Goal: Task Accomplishment & Management: Complete application form

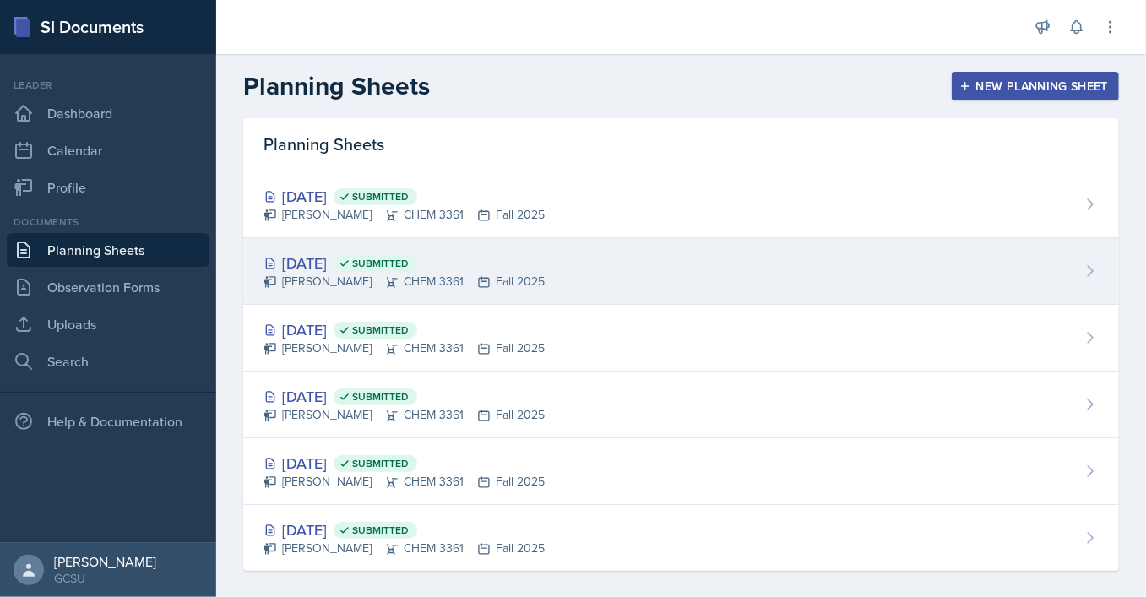
click at [502, 294] on div "[DATE] Submitted [PERSON_NAME] CHEM 3361 Fall 2025" at bounding box center [681, 271] width 876 height 67
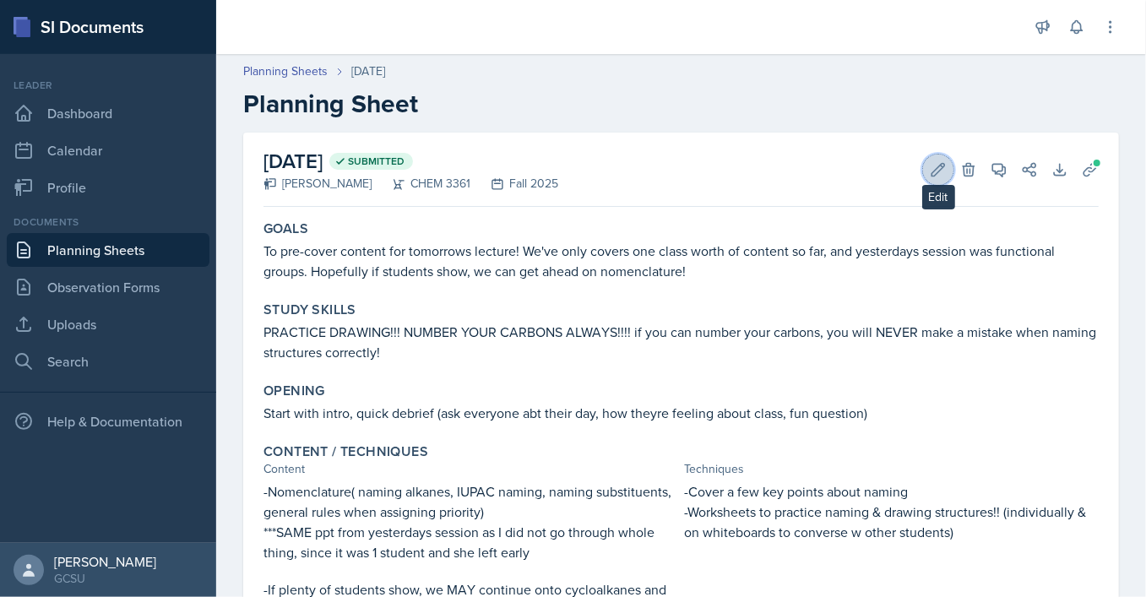
click at [936, 181] on button "Edit" at bounding box center [938, 170] width 30 height 30
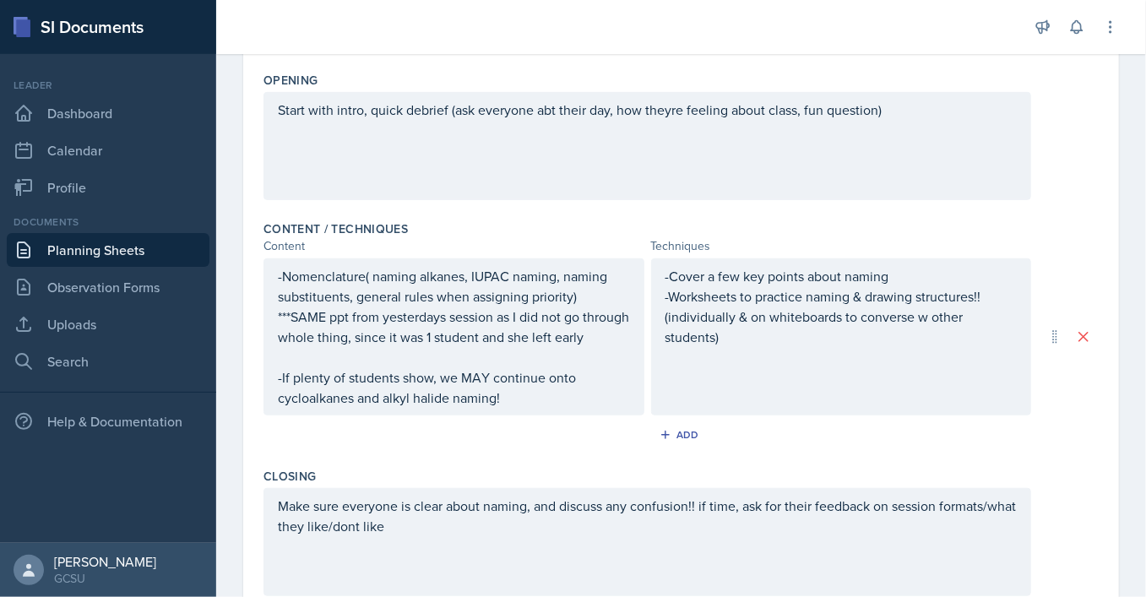
scroll to position [636, 0]
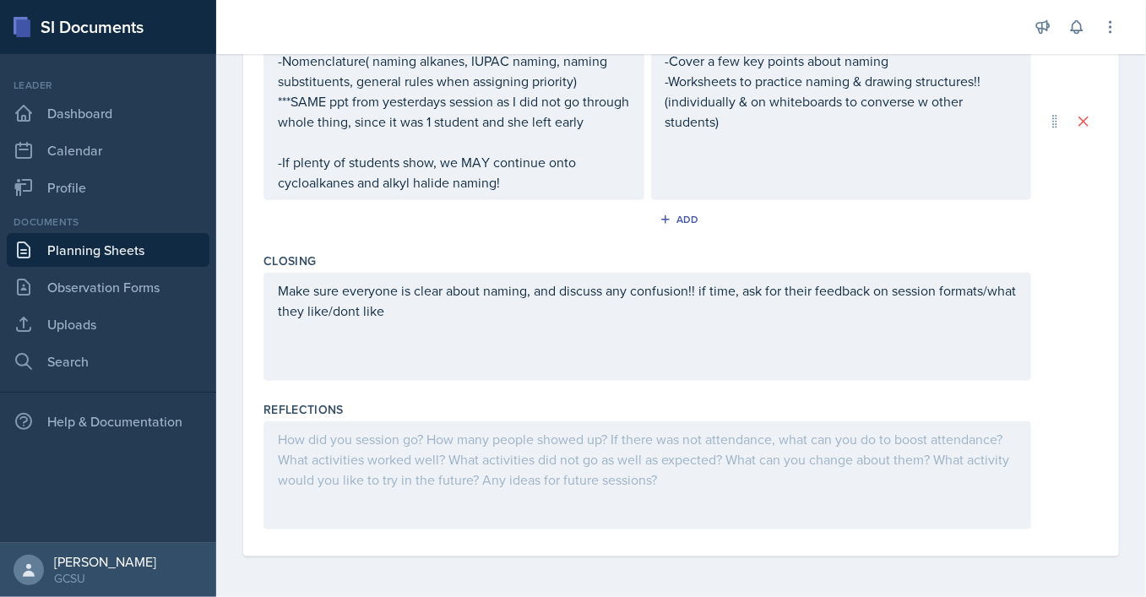
click at [382, 455] on div at bounding box center [647, 475] width 768 height 108
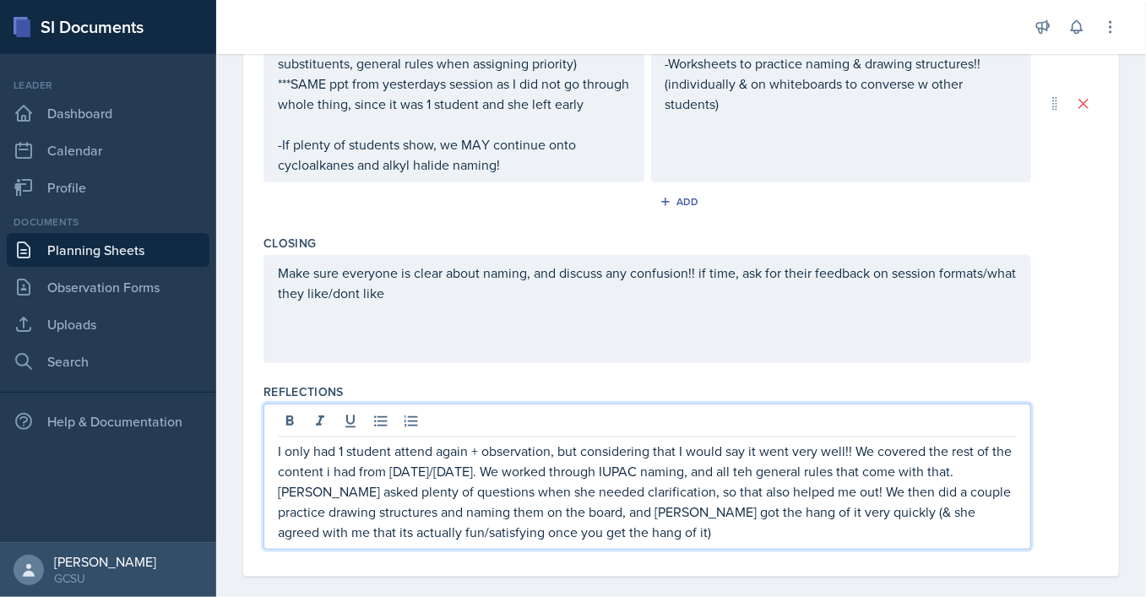
click at [561, 522] on p "I only had 1 student attend again + observation, but considering that I would s…" at bounding box center [647, 491] width 739 height 101
click at [567, 533] on p "I only had 1 student attend again + observation, but considering that I would s…" at bounding box center [647, 491] width 739 height 101
click at [592, 550] on div "I only had 1 student attend again + observation, but considering that I would s…" at bounding box center [647, 477] width 768 height 146
click at [578, 542] on p "I only had 1 student attend again + observation, but considering that I would s…" at bounding box center [647, 491] width 739 height 101
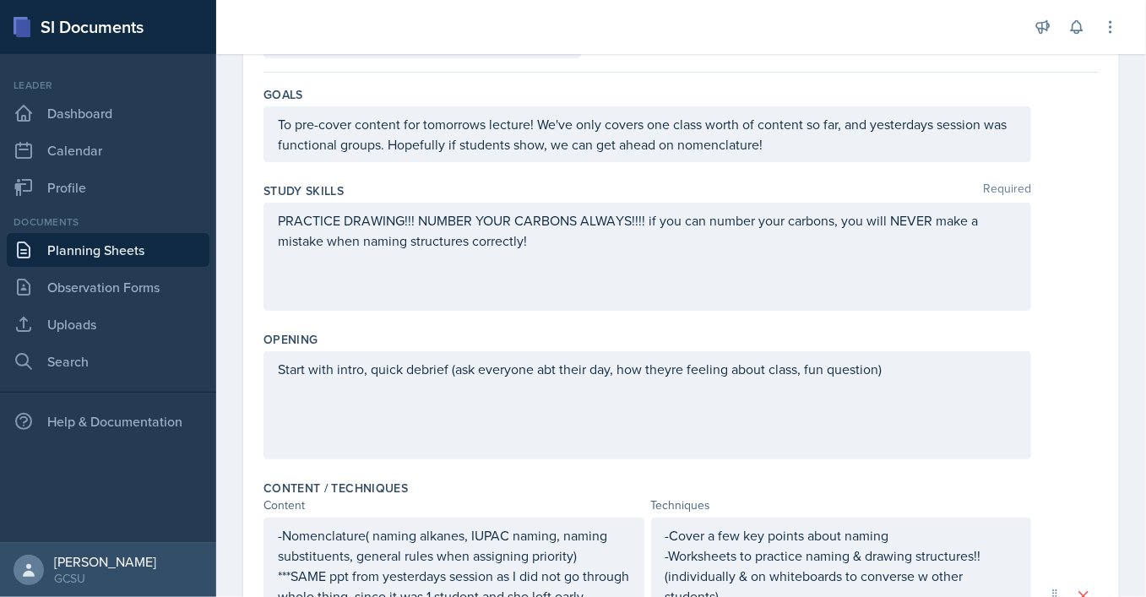
scroll to position [0, 0]
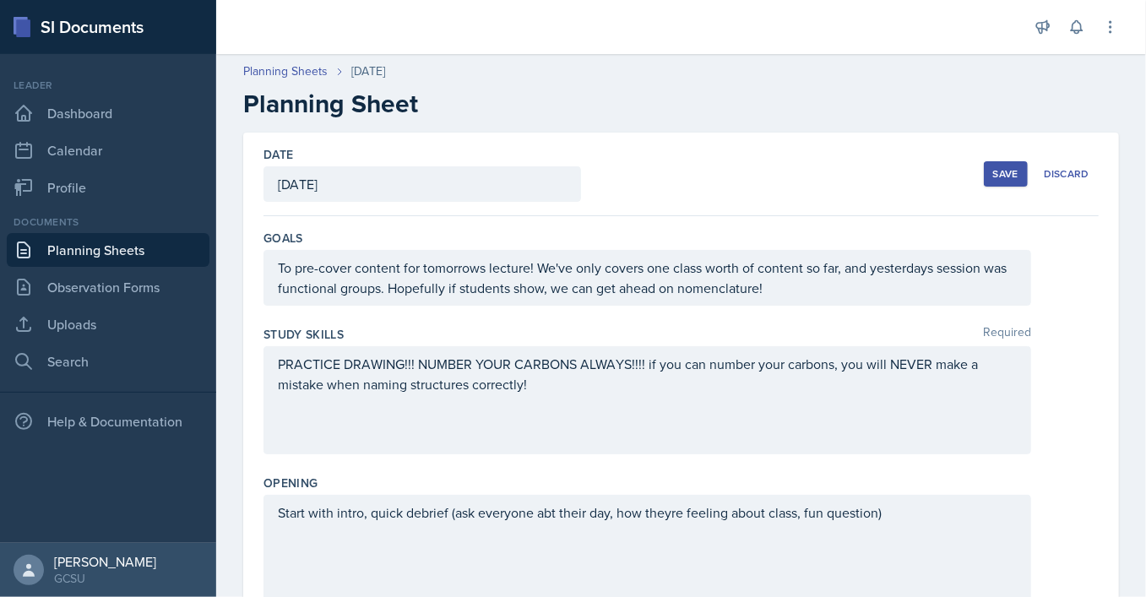
click at [1007, 175] on div "Save" at bounding box center [1005, 174] width 25 height 14
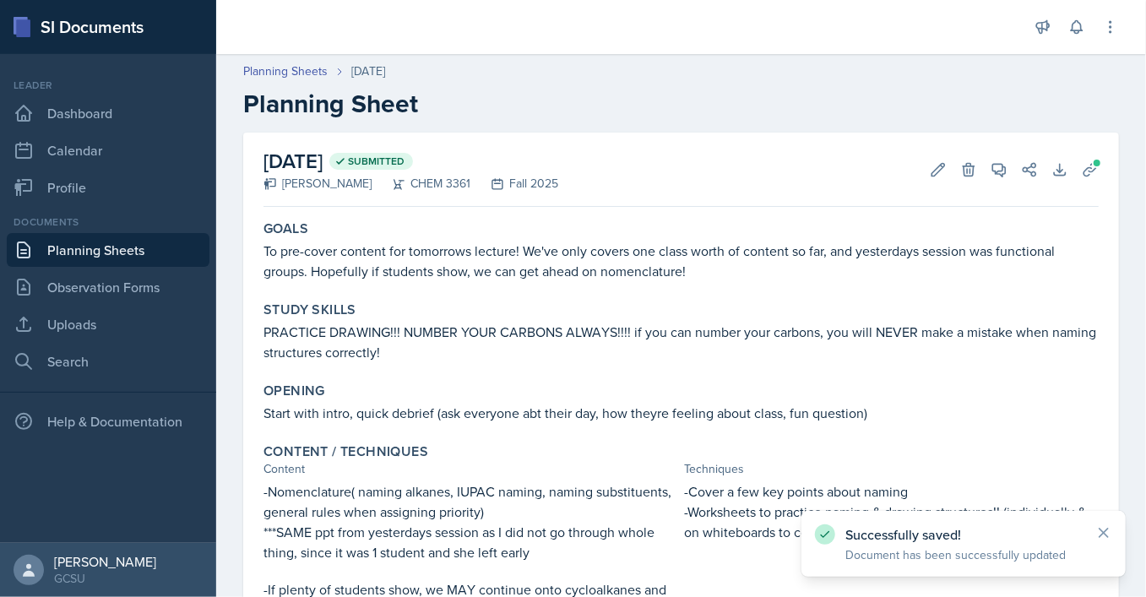
scroll to position [313, 0]
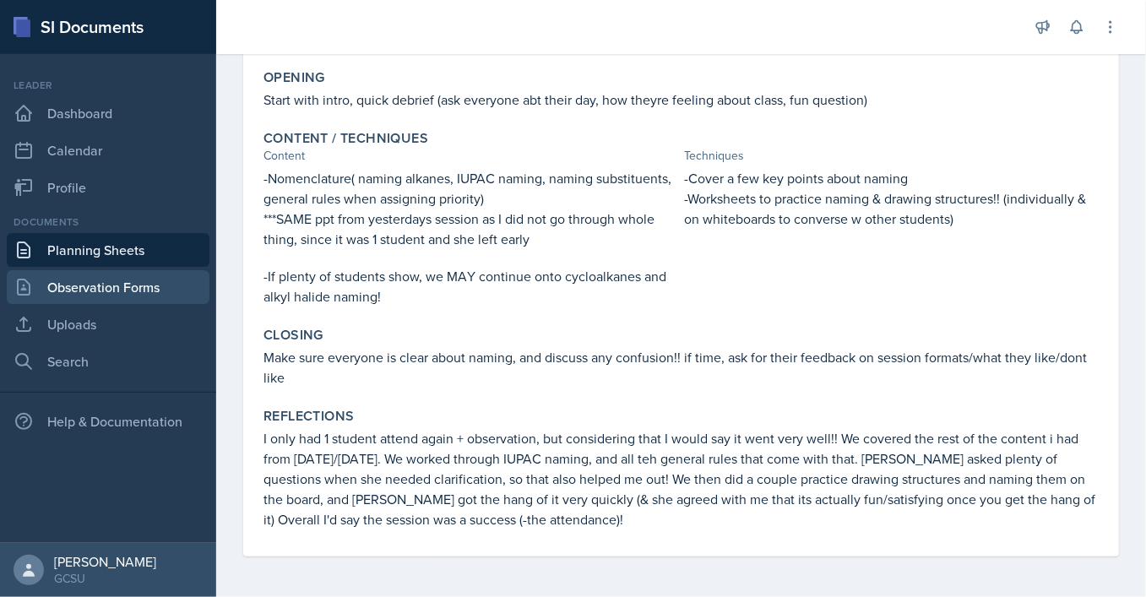
click at [163, 277] on link "Observation Forms" at bounding box center [108, 287] width 203 height 34
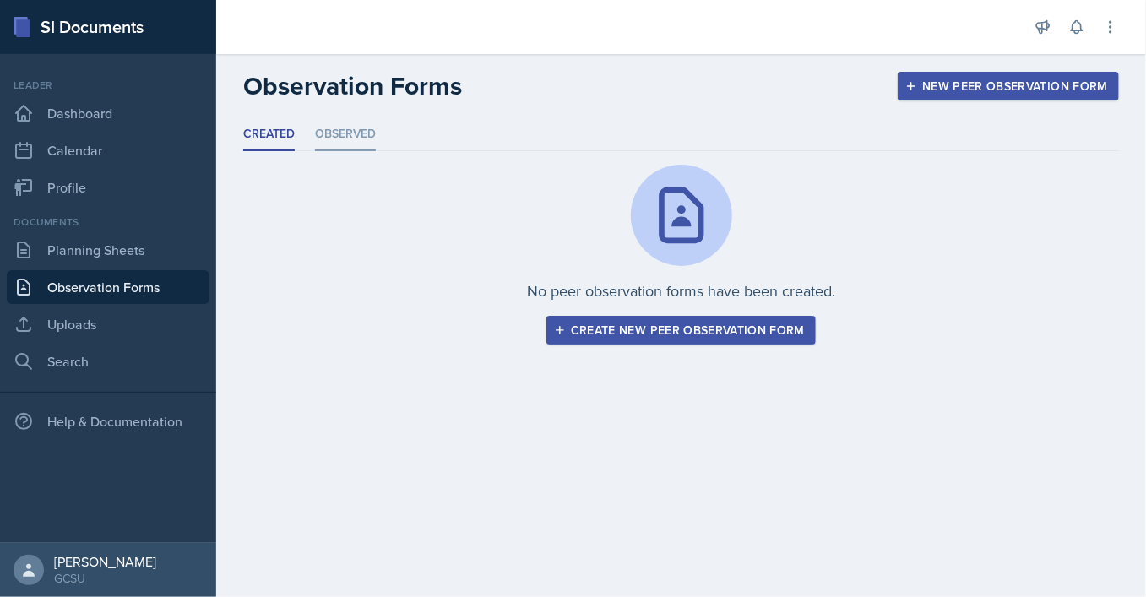
click at [334, 138] on li "Observed" at bounding box center [345, 134] width 61 height 33
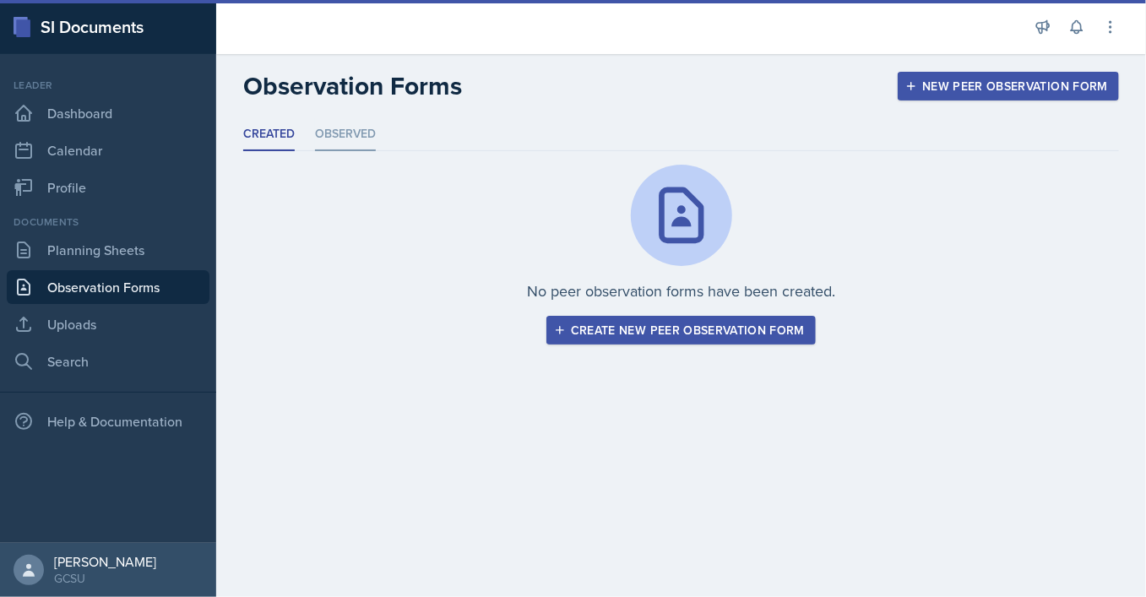
click at [369, 135] on li "Observed" at bounding box center [345, 134] width 61 height 33
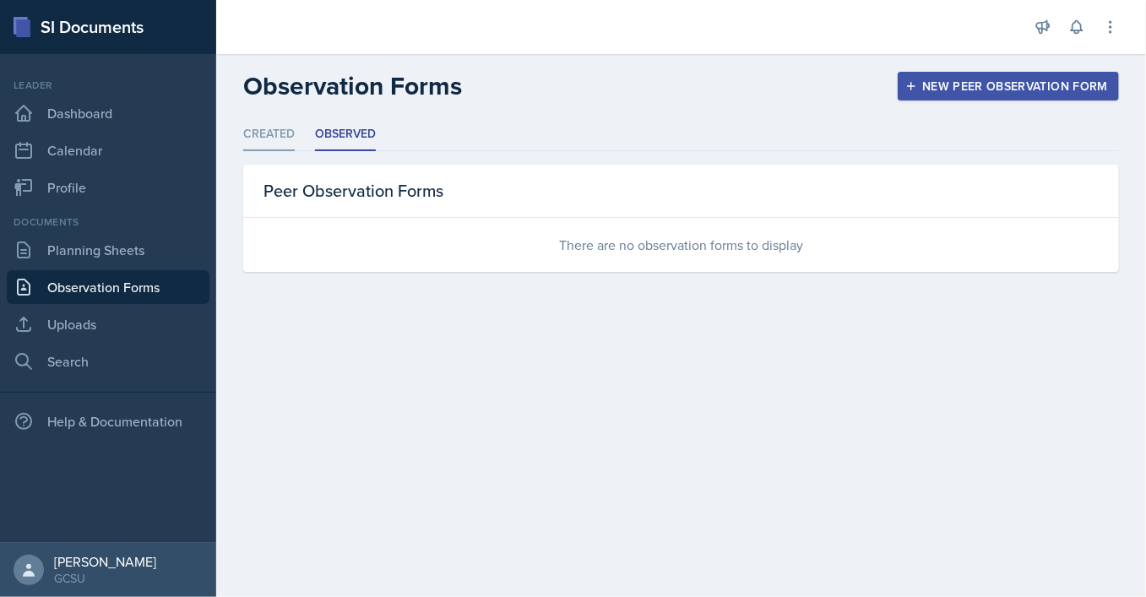
click at [280, 129] on li "Created" at bounding box center [269, 134] width 52 height 33
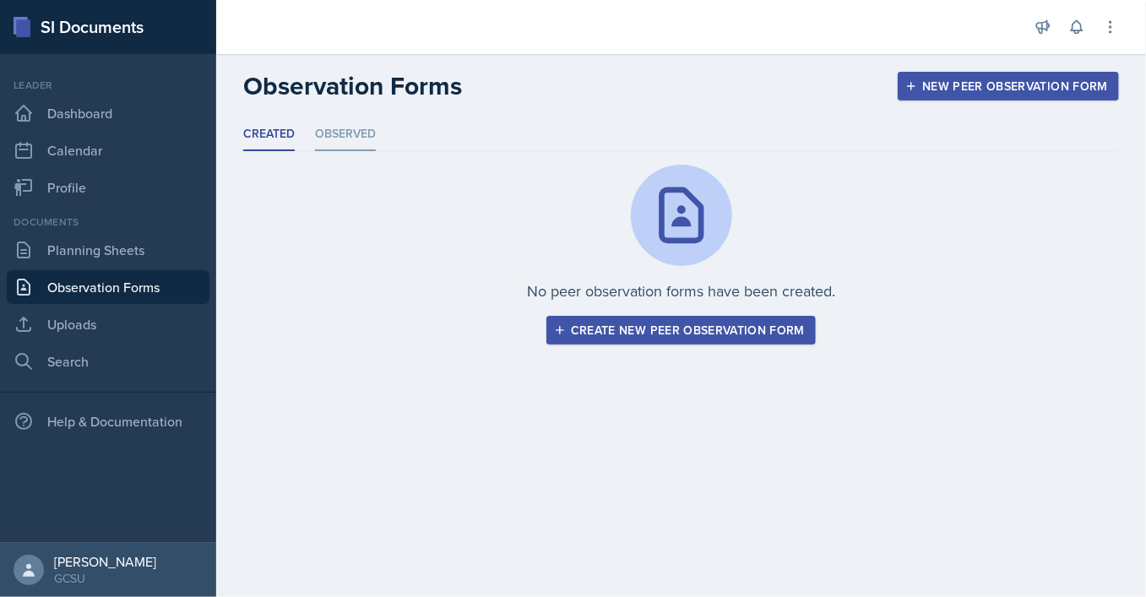
click at [345, 142] on li "Observed" at bounding box center [345, 134] width 61 height 33
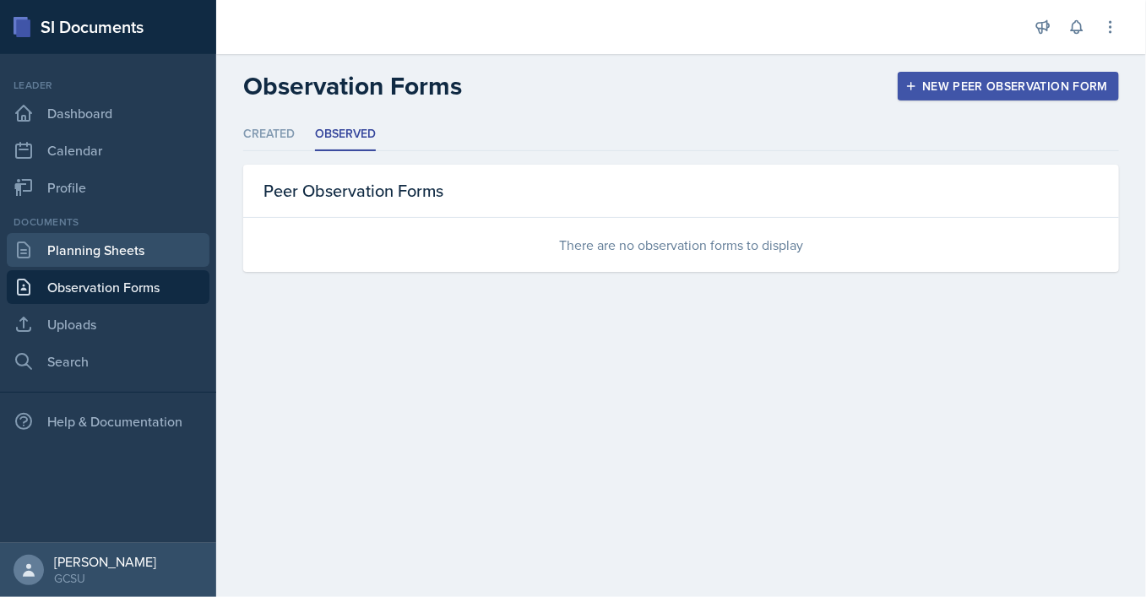
click at [100, 245] on link "Planning Sheets" at bounding box center [108, 250] width 203 height 34
